Goal: Navigation & Orientation: Find specific page/section

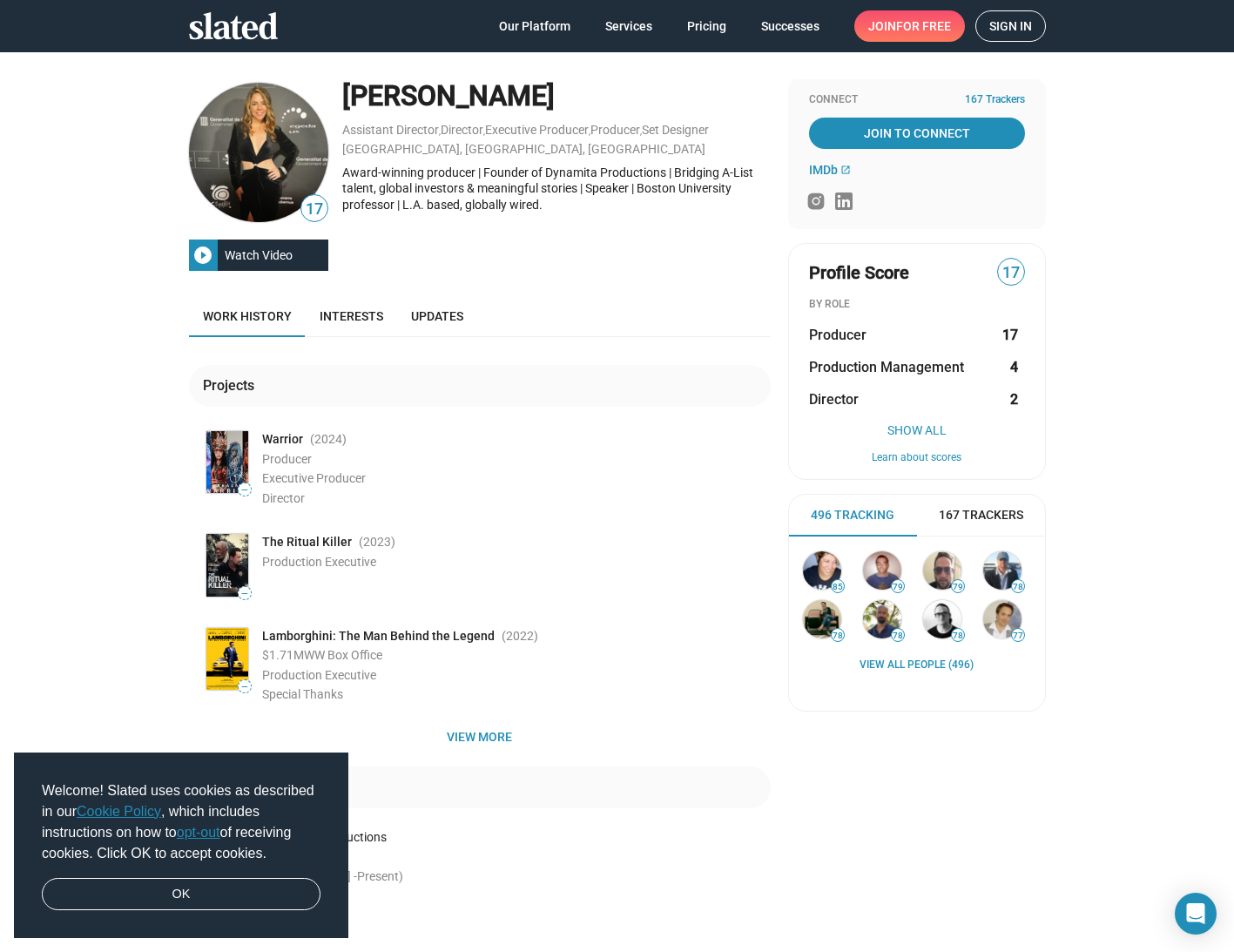
click at [1005, 22] on span "Sign in" at bounding box center [1010, 26] width 43 height 30
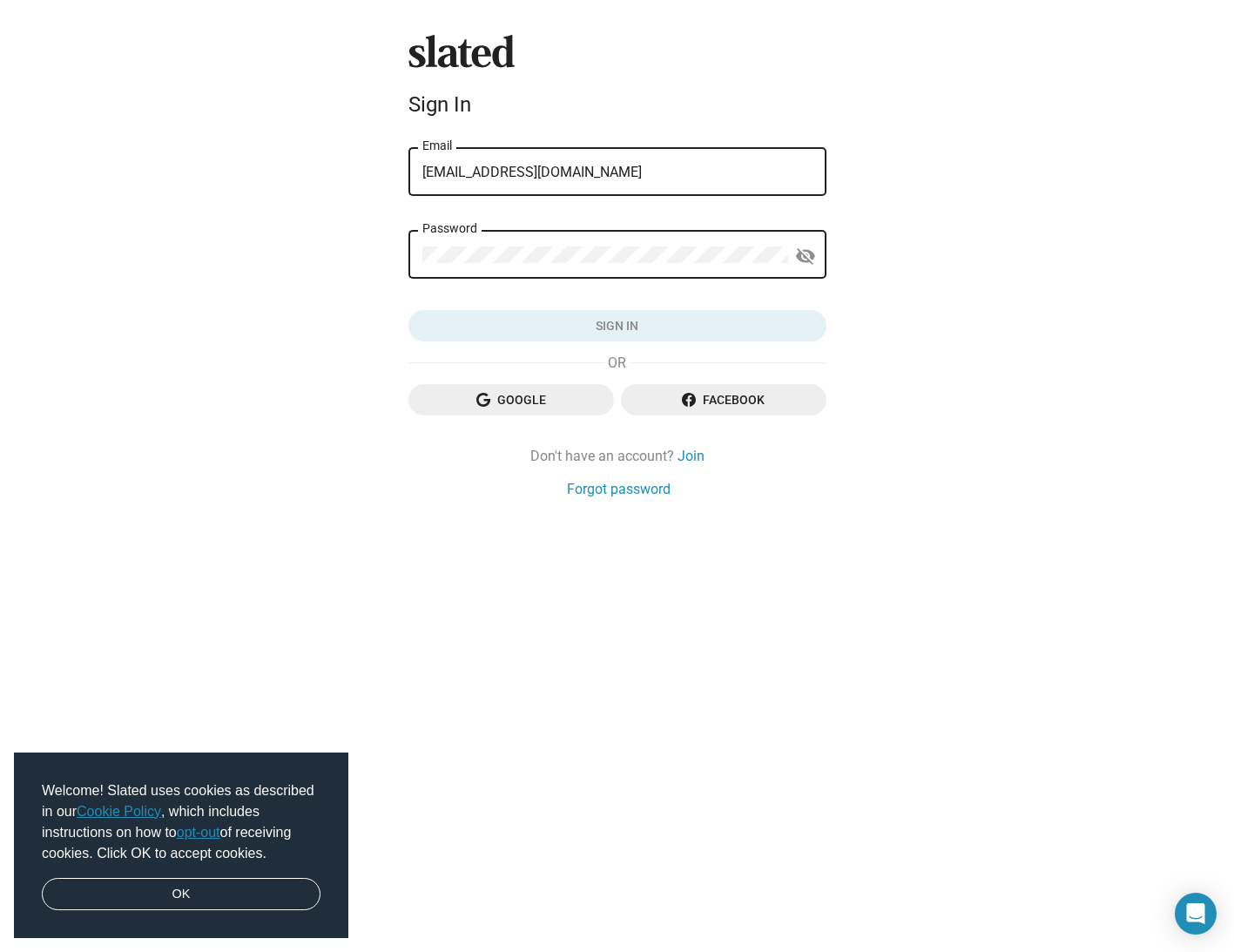
type input "missdynamita@gmail.com"
click at [617, 326] on button "Sign in" at bounding box center [617, 326] width 418 height 31
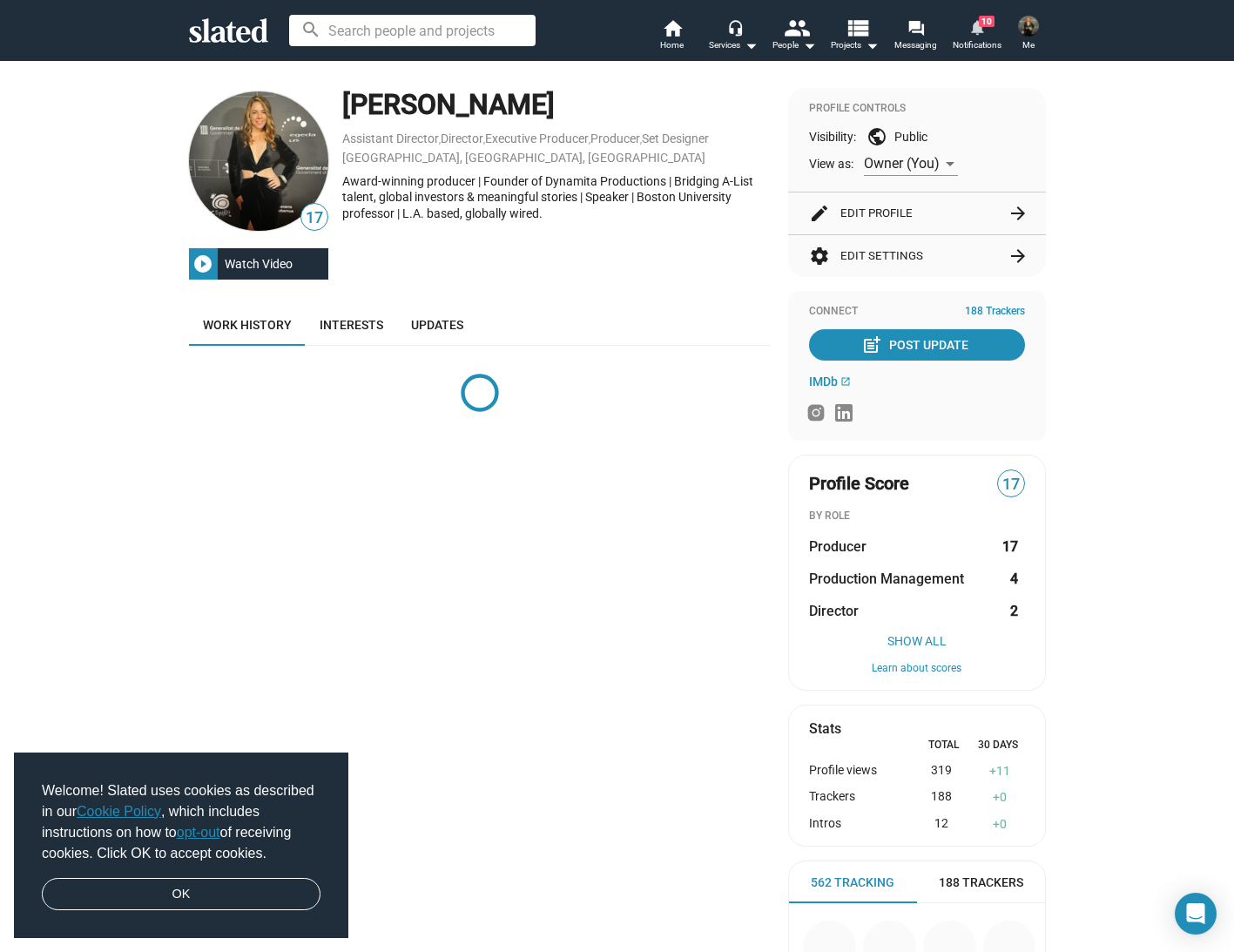
click at [976, 30] on mat-icon "notifications" at bounding box center [976, 26] width 16 height 16
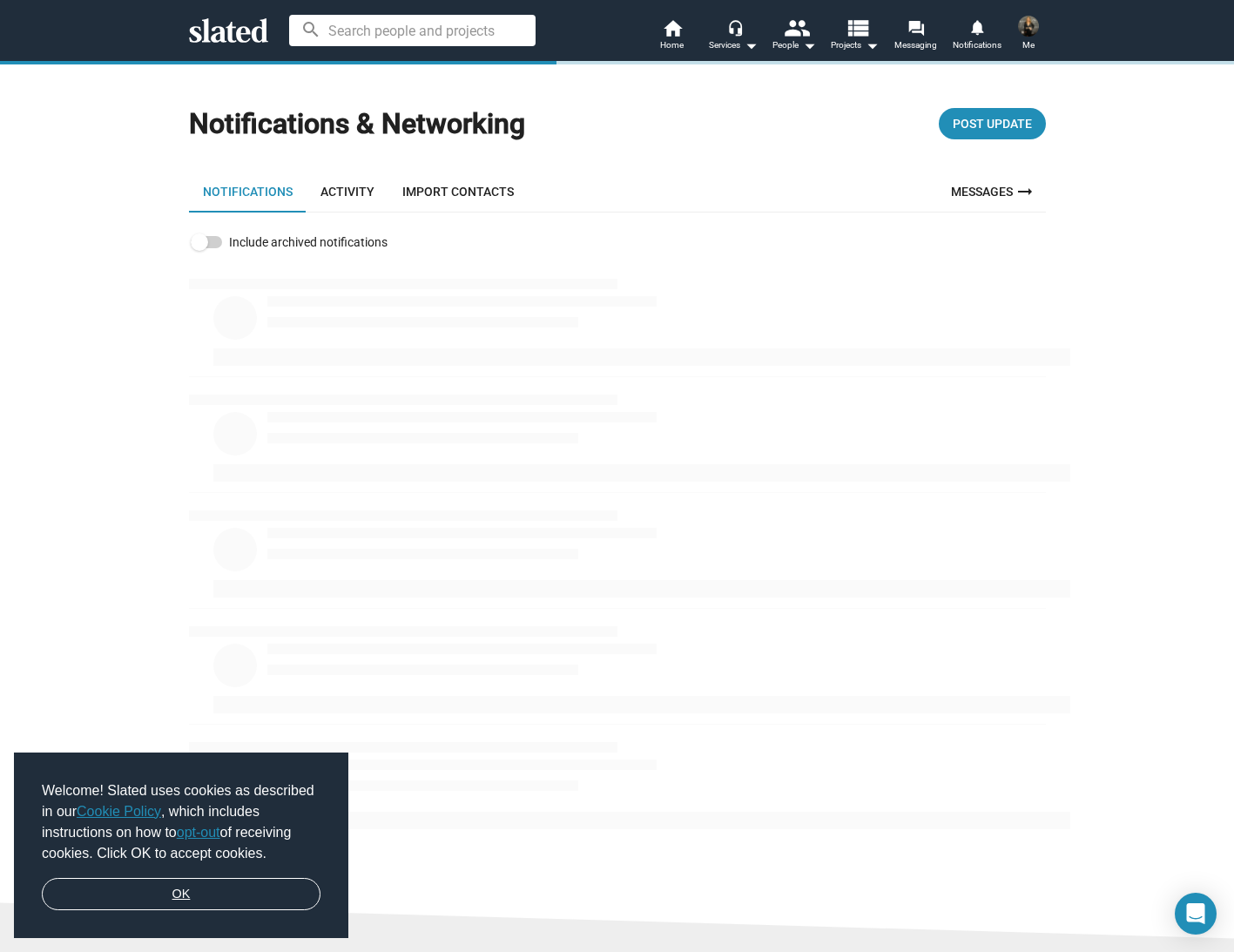
click at [199, 890] on link "OK" at bounding box center [180, 894] width 278 height 33
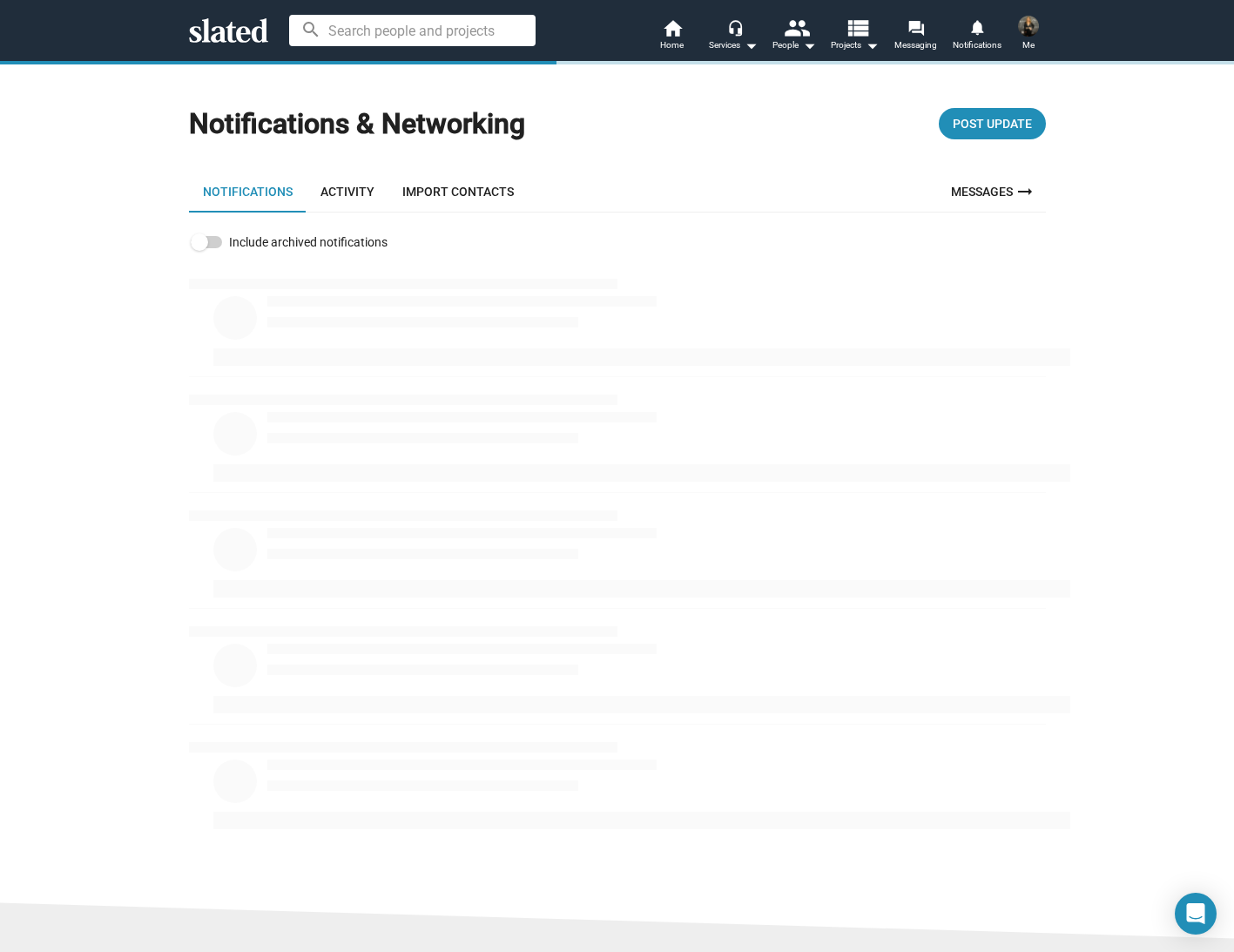
click at [1170, 248] on div "Notifications & Networking Post Update Notifications Activity Import Contacts M…" at bounding box center [617, 479] width 1234 height 839
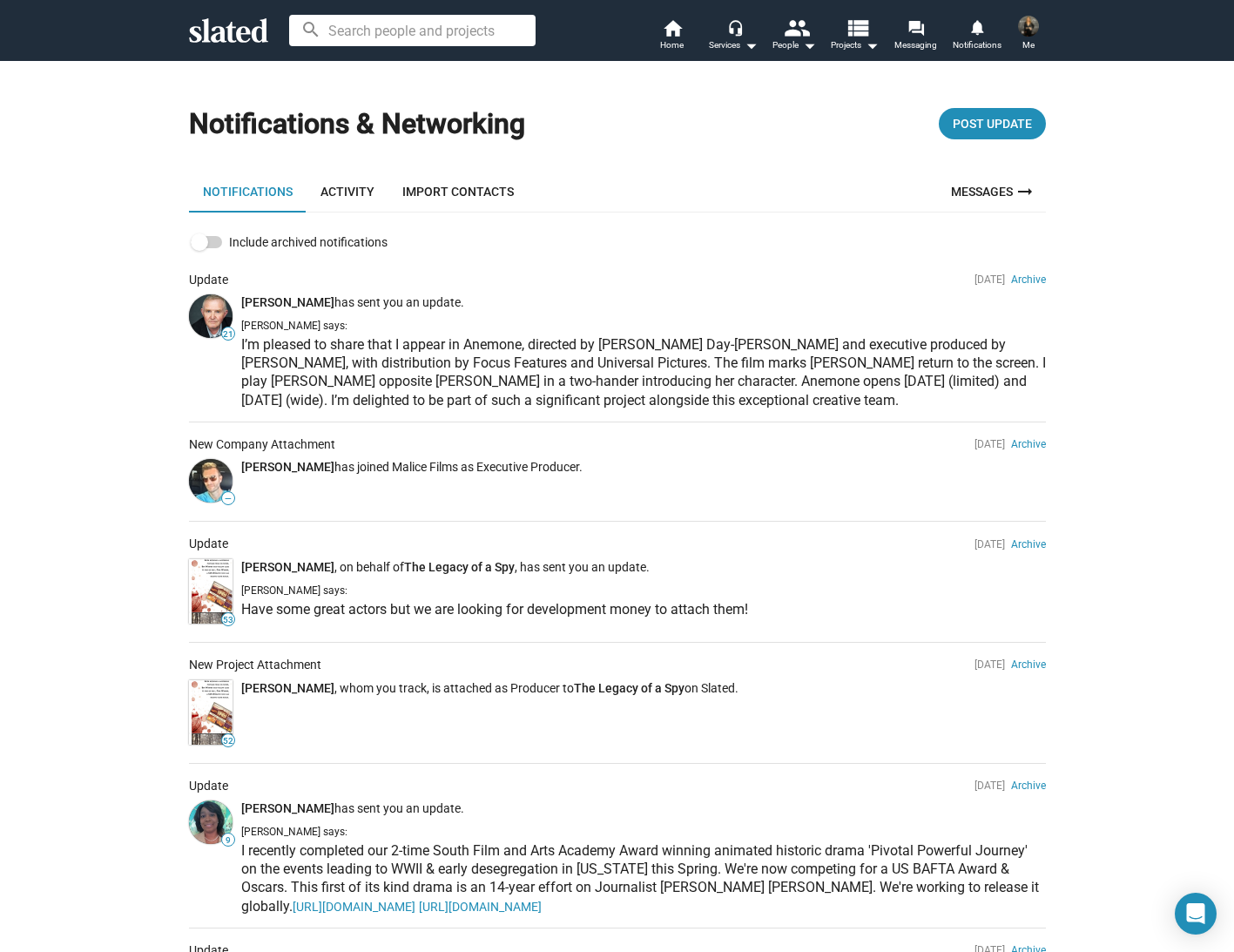
click at [1020, 21] on img at bounding box center [1028, 26] width 21 height 21
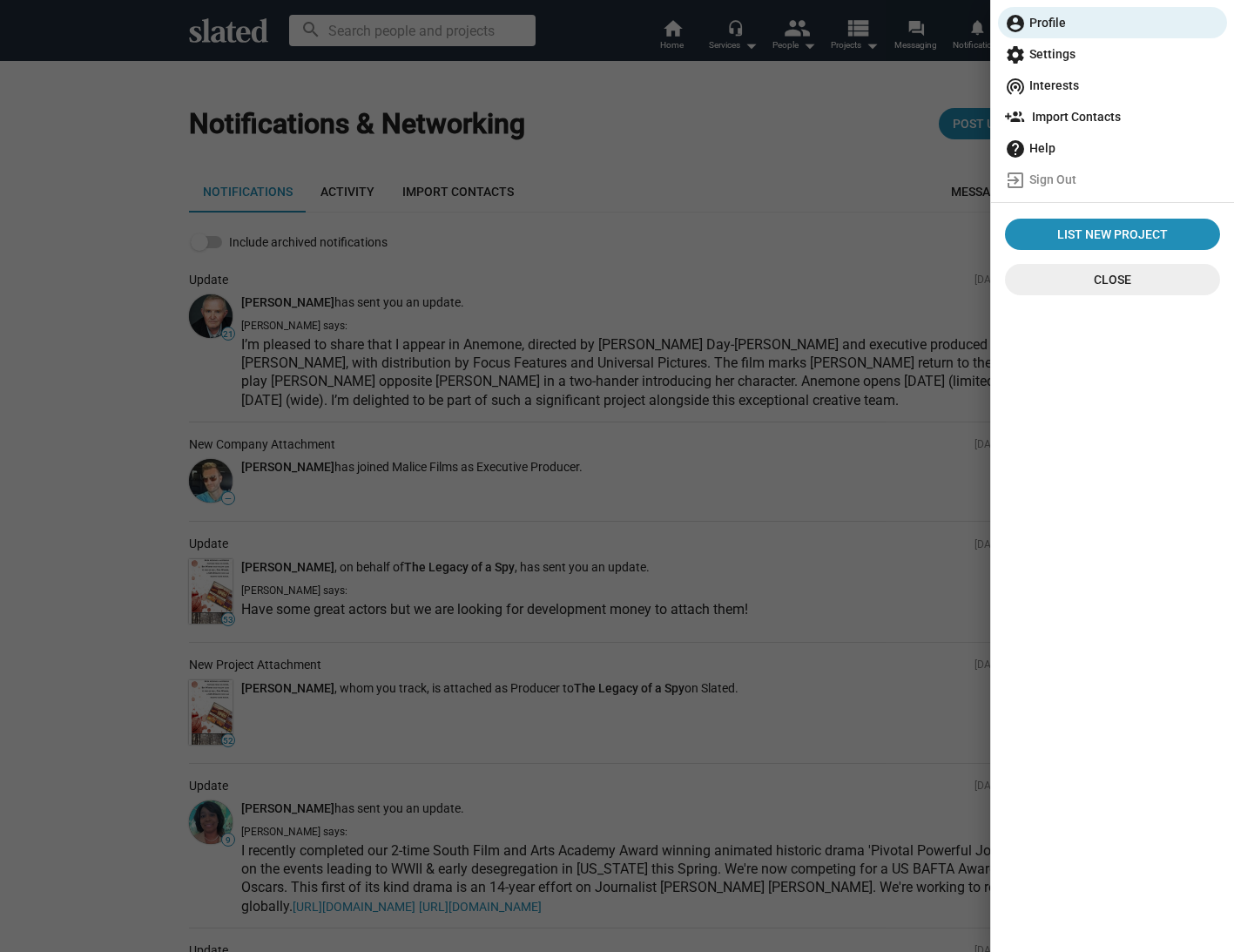
click at [1055, 143] on span "help Help" at bounding box center [1112, 148] width 215 height 31
